Goal: Find contact information: Find contact information

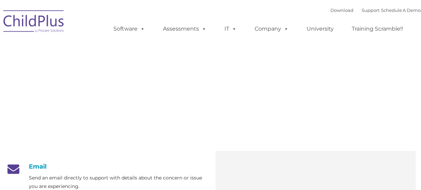
type input ""
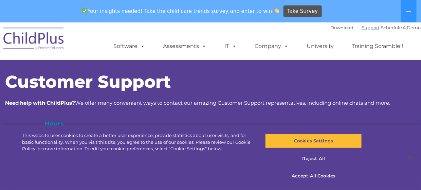
click at [361, 26] on link "Support" at bounding box center [370, 27] width 18 height 5
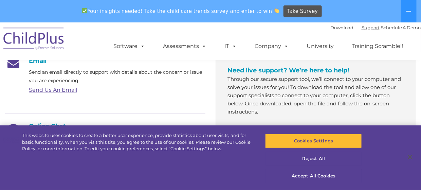
scroll to position [136, 0]
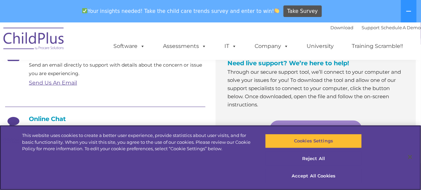
scroll to position [136, 0]
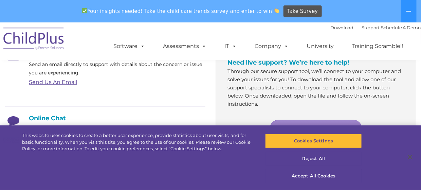
click at [55, 82] on link "Send Us An Email" at bounding box center [53, 82] width 48 height 6
click at [68, 82] on link "Send Us An Email" at bounding box center [53, 82] width 48 height 6
click at [62, 82] on link "Send Us An Email" at bounding box center [53, 82] width 48 height 6
click at [314, 175] on button "Accept All Cookies" at bounding box center [313, 176] width 97 height 14
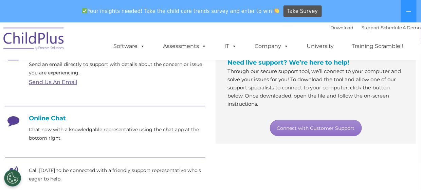
click at [14, 118] on icon at bounding box center [13, 122] width 17 height 17
click at [45, 117] on h4 "Online Chat" at bounding box center [105, 117] width 200 height 7
drag, startPoint x: 93, startPoint y: 138, endPoint x: 119, endPoint y: 136, distance: 26.2
click at [93, 138] on p "Chat now with a knowledgable representative using the chat app at the bottom ri…" at bounding box center [117, 133] width 176 height 17
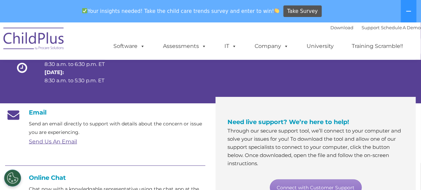
scroll to position [68, 0]
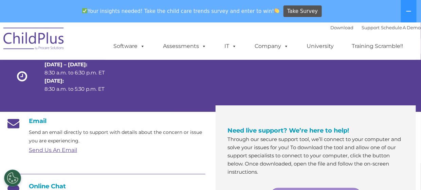
click at [50, 149] on link "Send Us An Email" at bounding box center [53, 150] width 48 height 6
click at [54, 151] on link "Send Us An Email" at bounding box center [53, 150] width 48 height 6
